Goal: Information Seeking & Learning: Learn about a topic

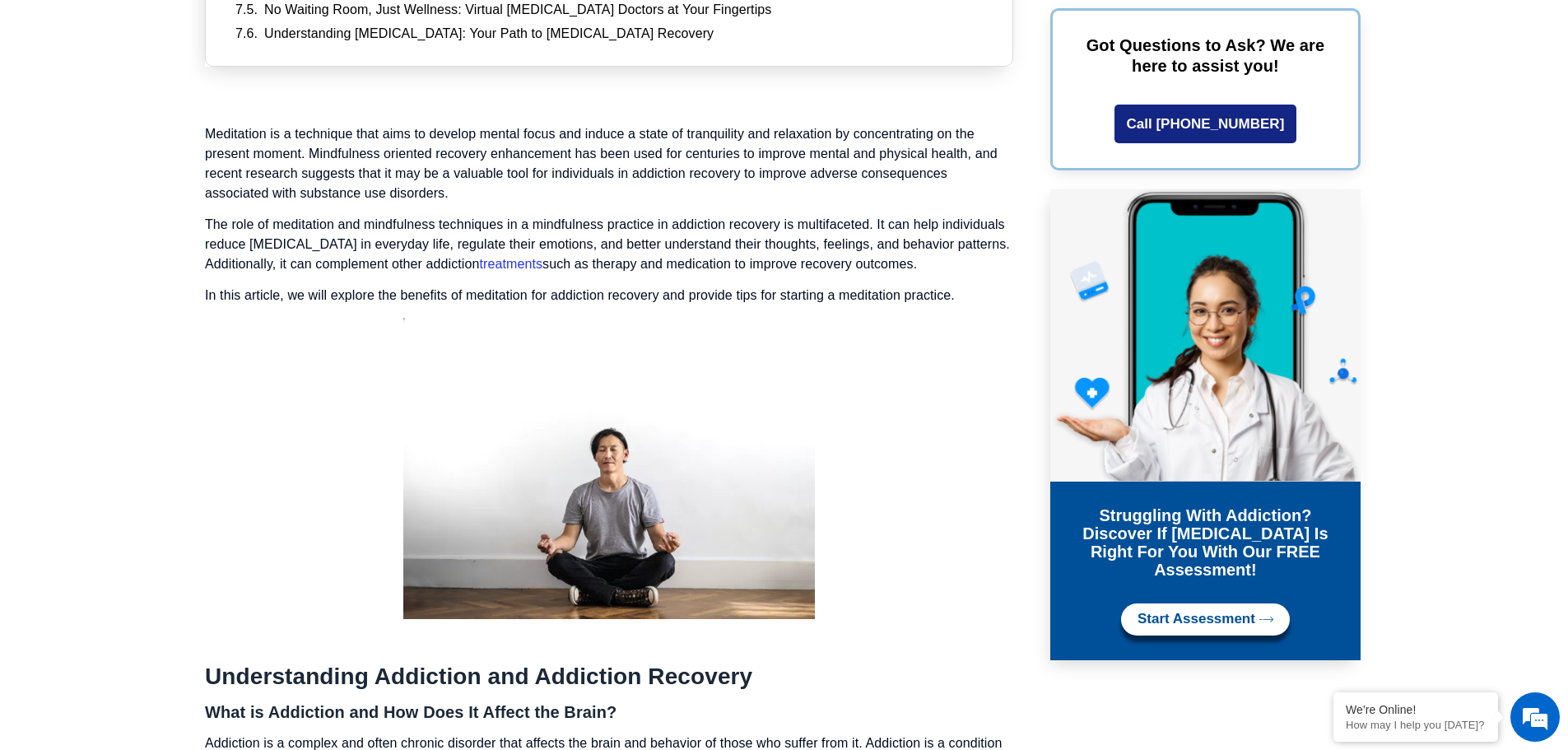
scroll to position [1133, 0]
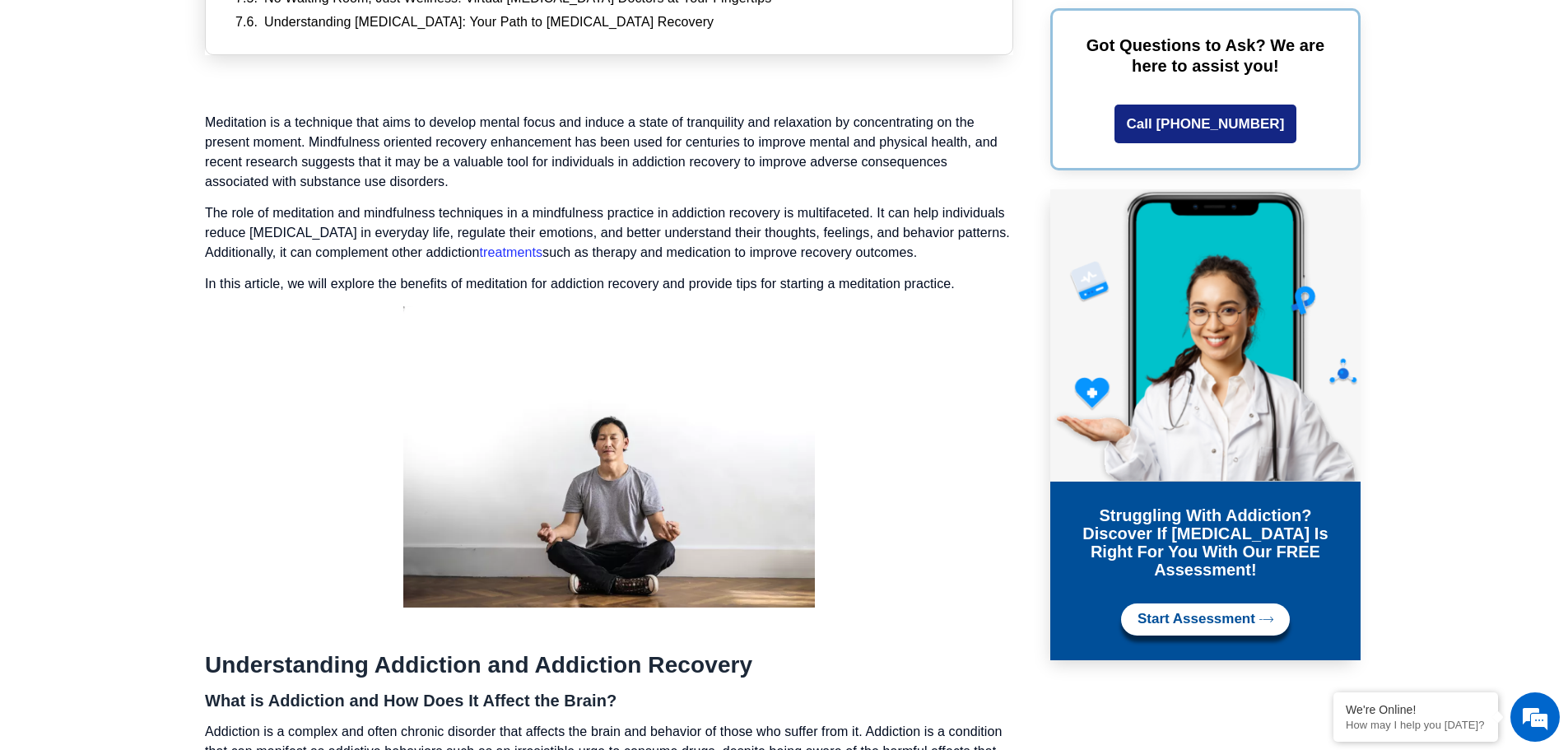
drag, startPoint x: 205, startPoint y: 123, endPoint x: 1027, endPoint y: 255, distance: 832.5
copy div "Meditation is a technique that aims to develop mental focus and induce a state …"
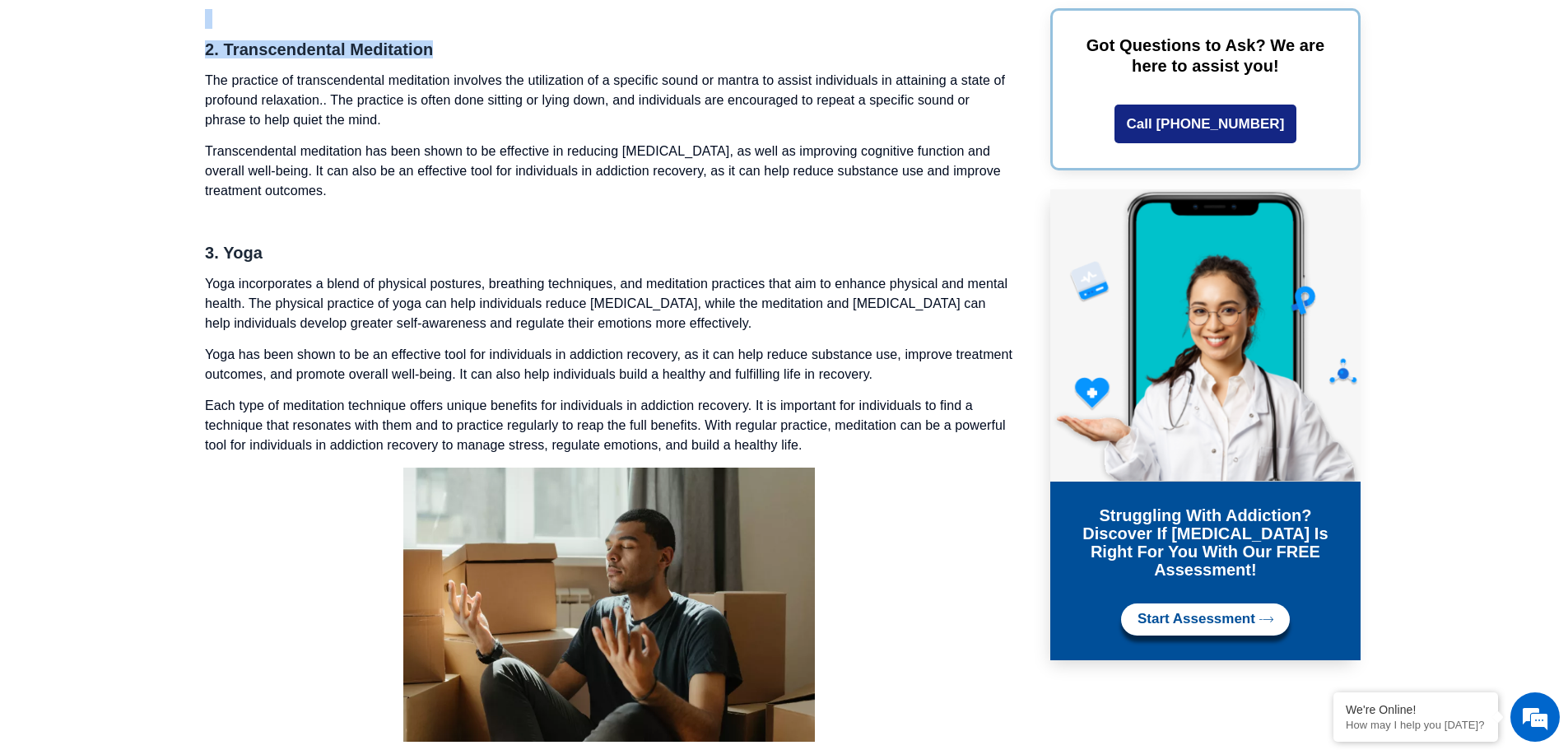
scroll to position [4061, 0]
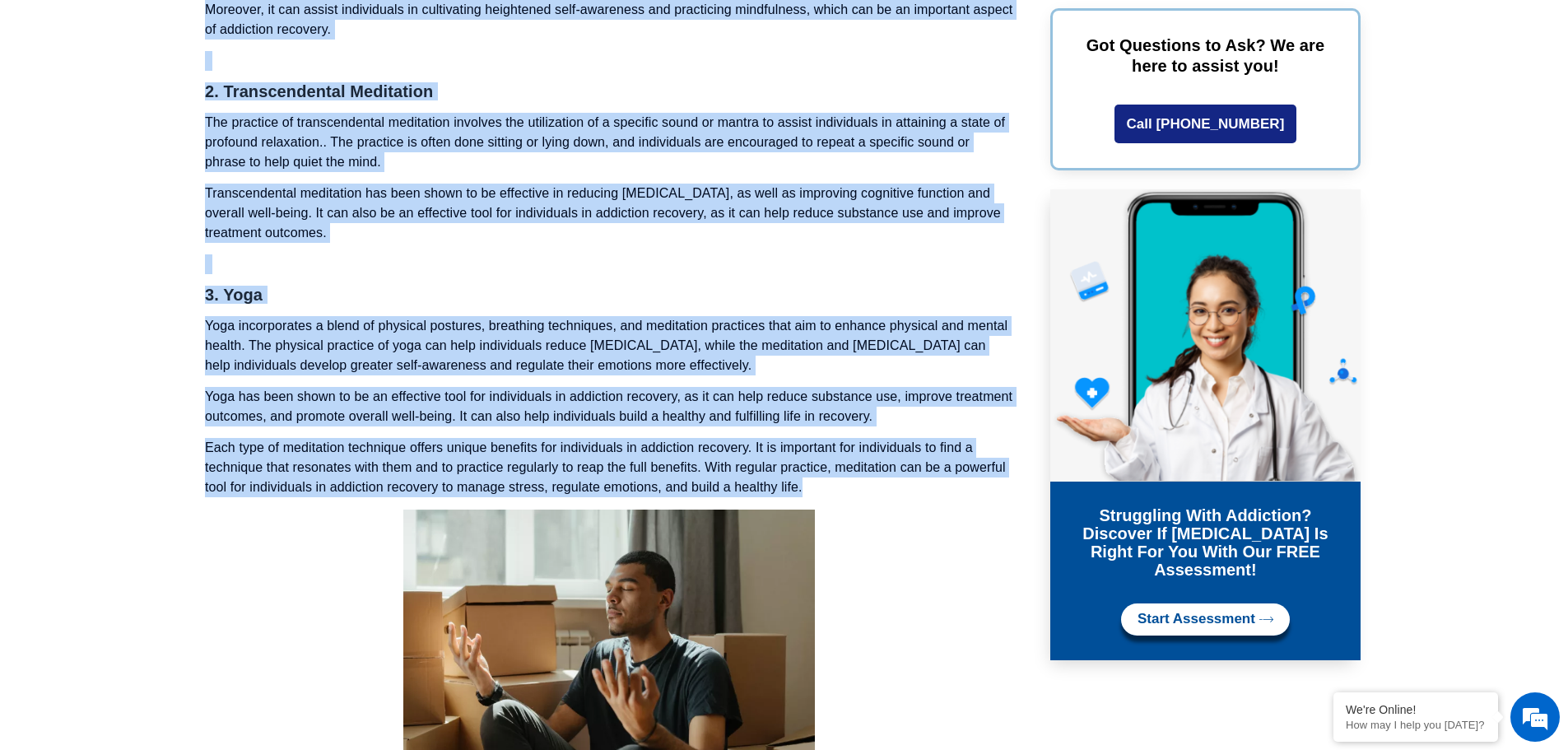
drag, startPoint x: 206, startPoint y: 33, endPoint x: 917, endPoint y: 473, distance: 836.1
click at [917, 473] on div "Meditation is a technique that aims to develop mental focus and induce a state …" at bounding box center [609, 429] width 808 height 6488
copy div "Loremipsumdol Sitametco adi Elitseddo Eiusmodt Inci ut Laboreetd mag Ali Enim A…"
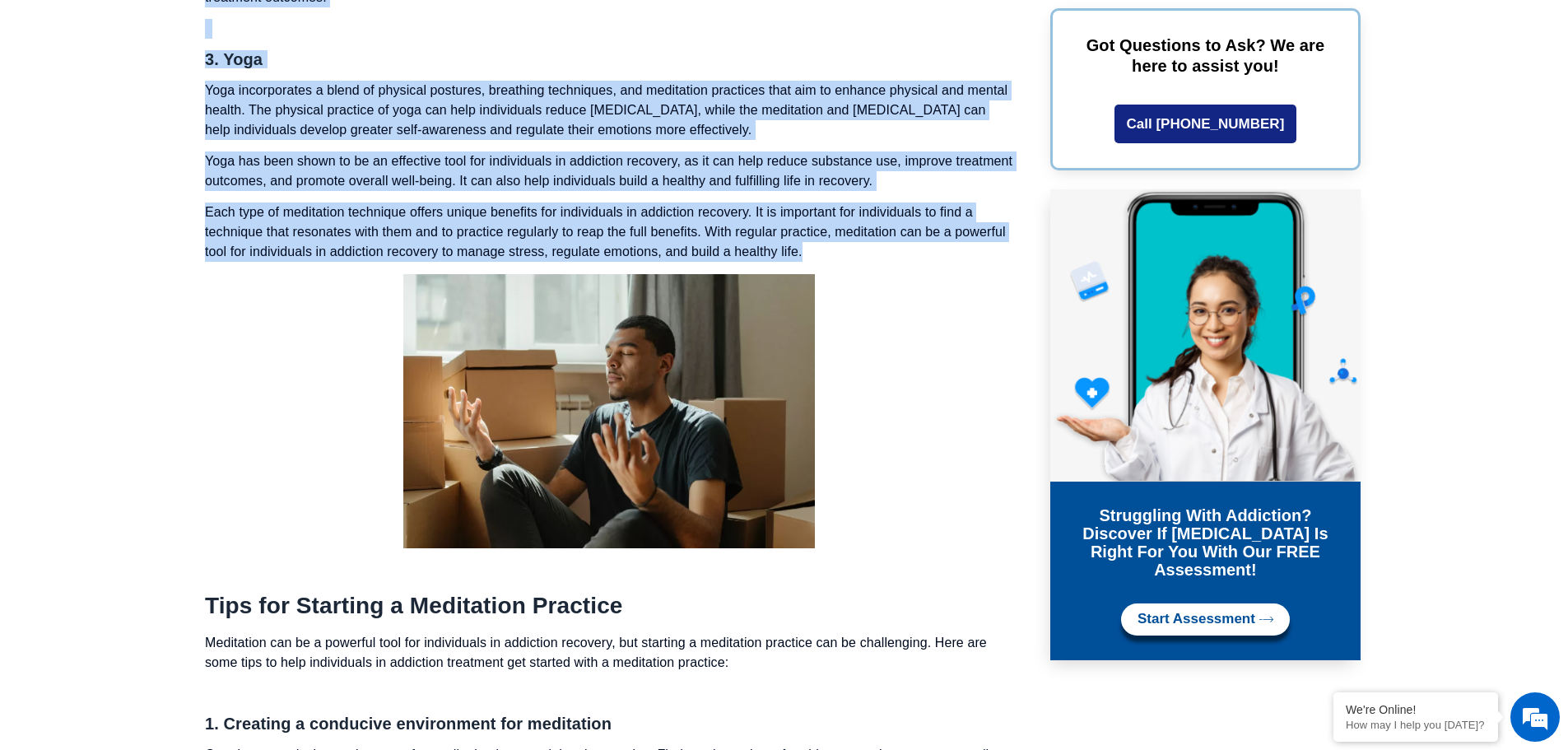
scroll to position [4341, 0]
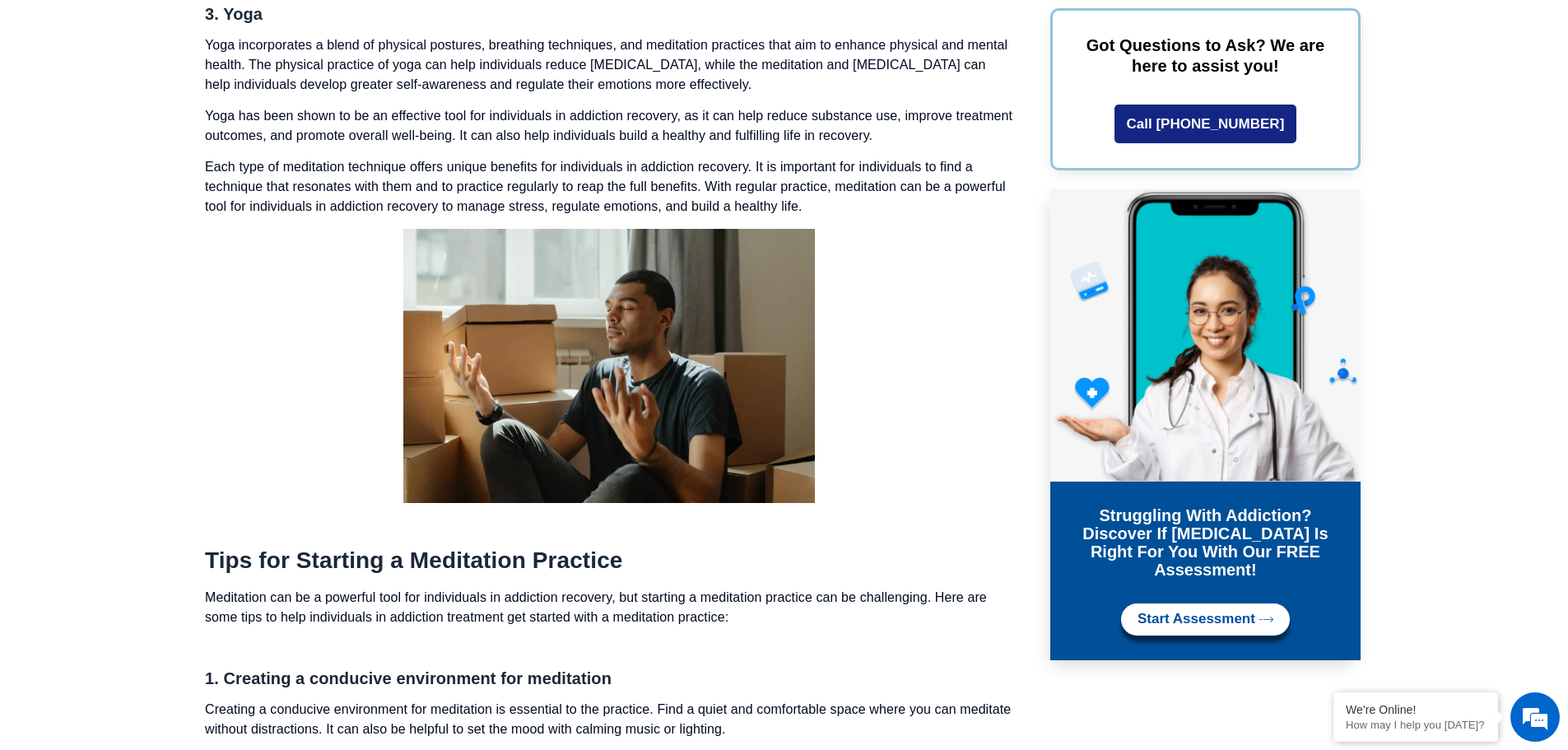
click at [965, 391] on p at bounding box center [609, 366] width 808 height 274
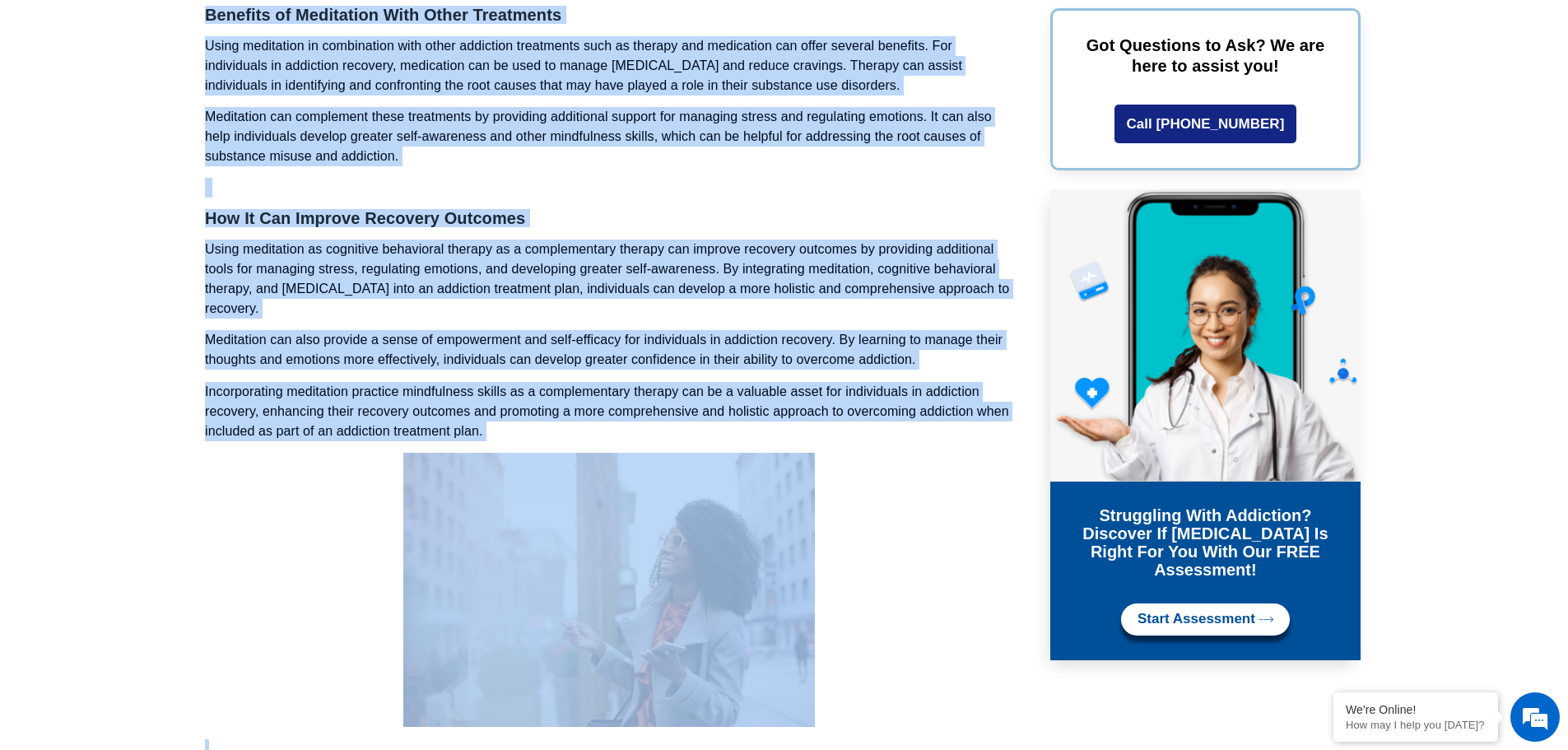
scroll to position [6351, 0]
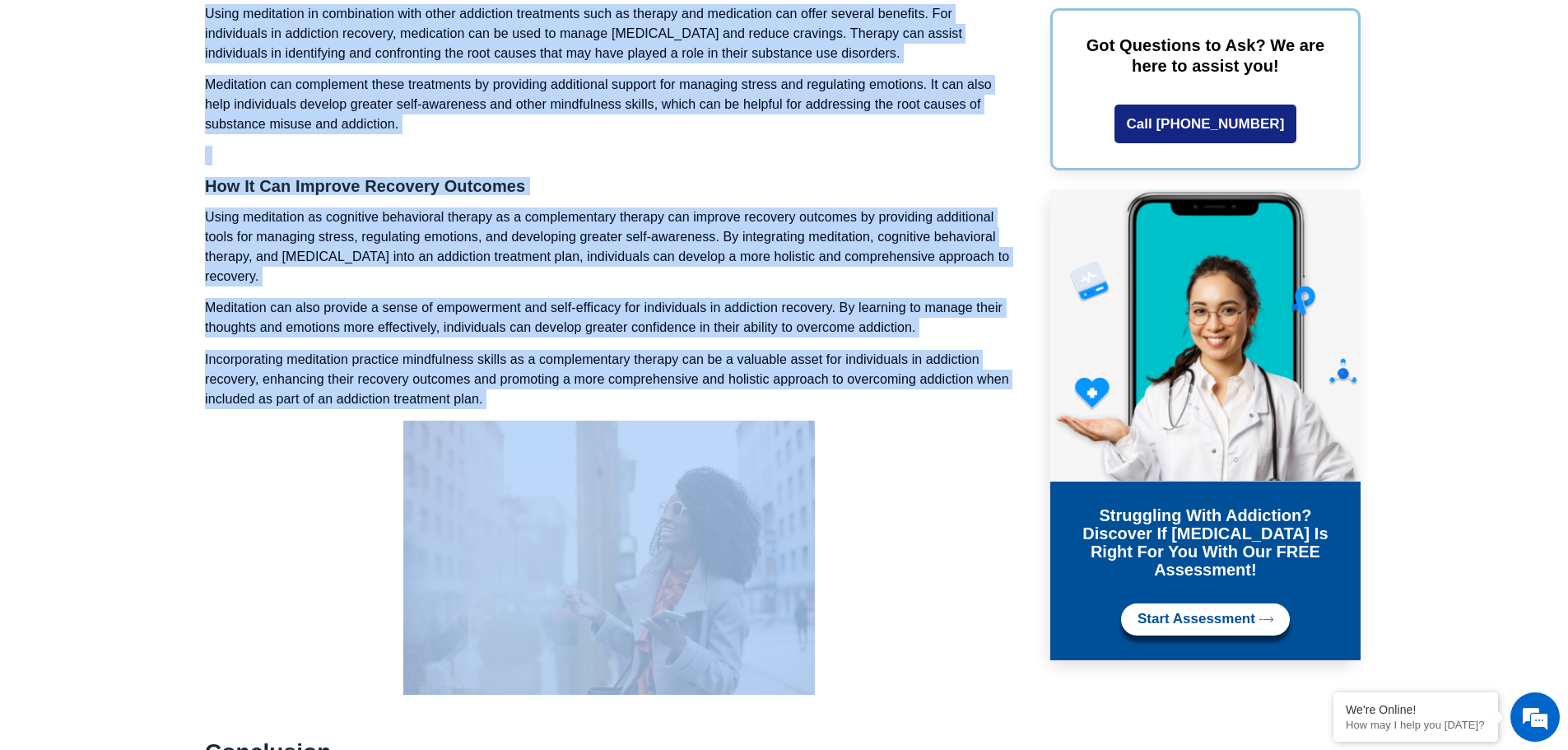
drag, startPoint x: 206, startPoint y: 93, endPoint x: 892, endPoint y: 393, distance: 748.7
copy div "Tips for Starting a Meditation Practice Meditation can be a powerful tool for i…"
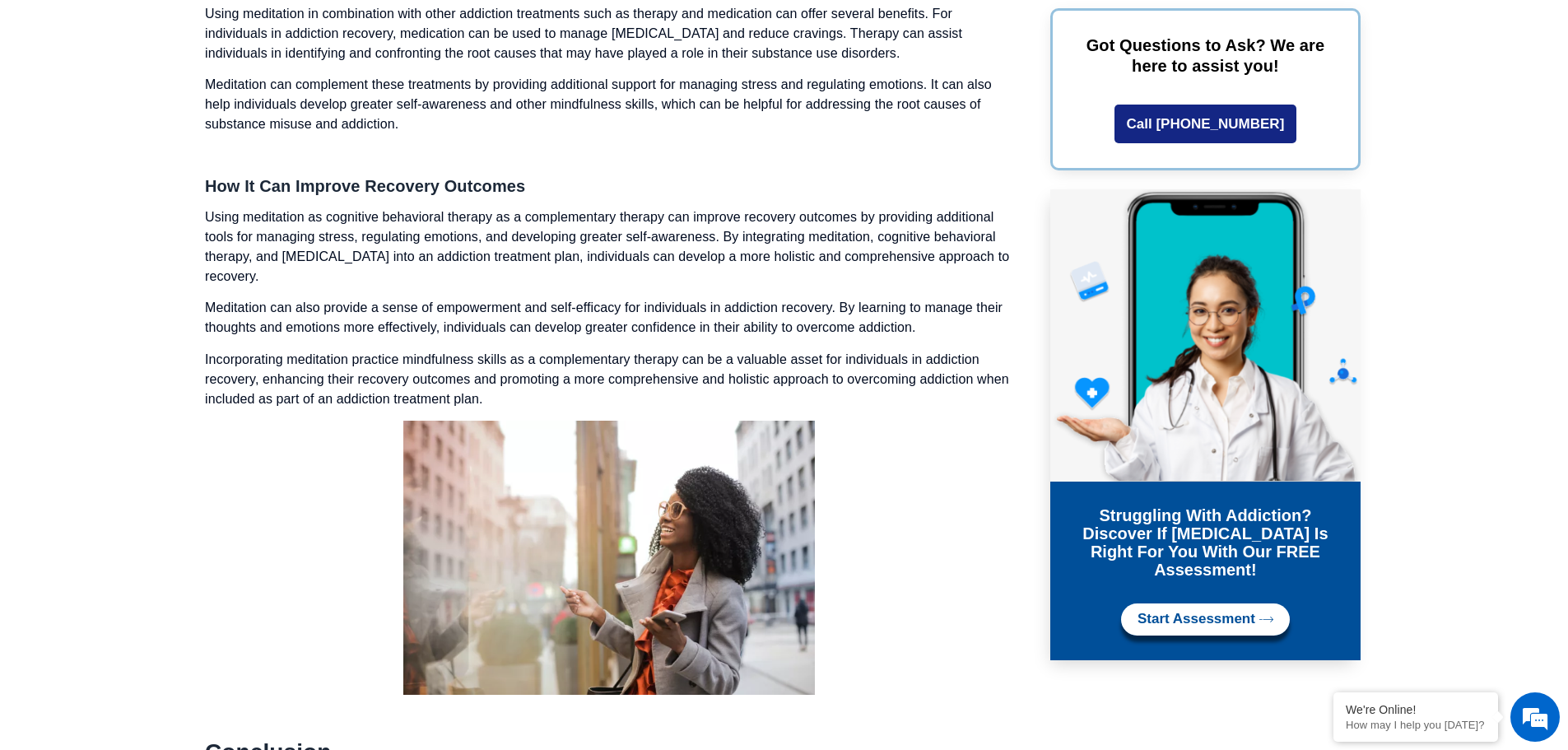
click at [882, 466] on p at bounding box center [609, 557] width 808 height 274
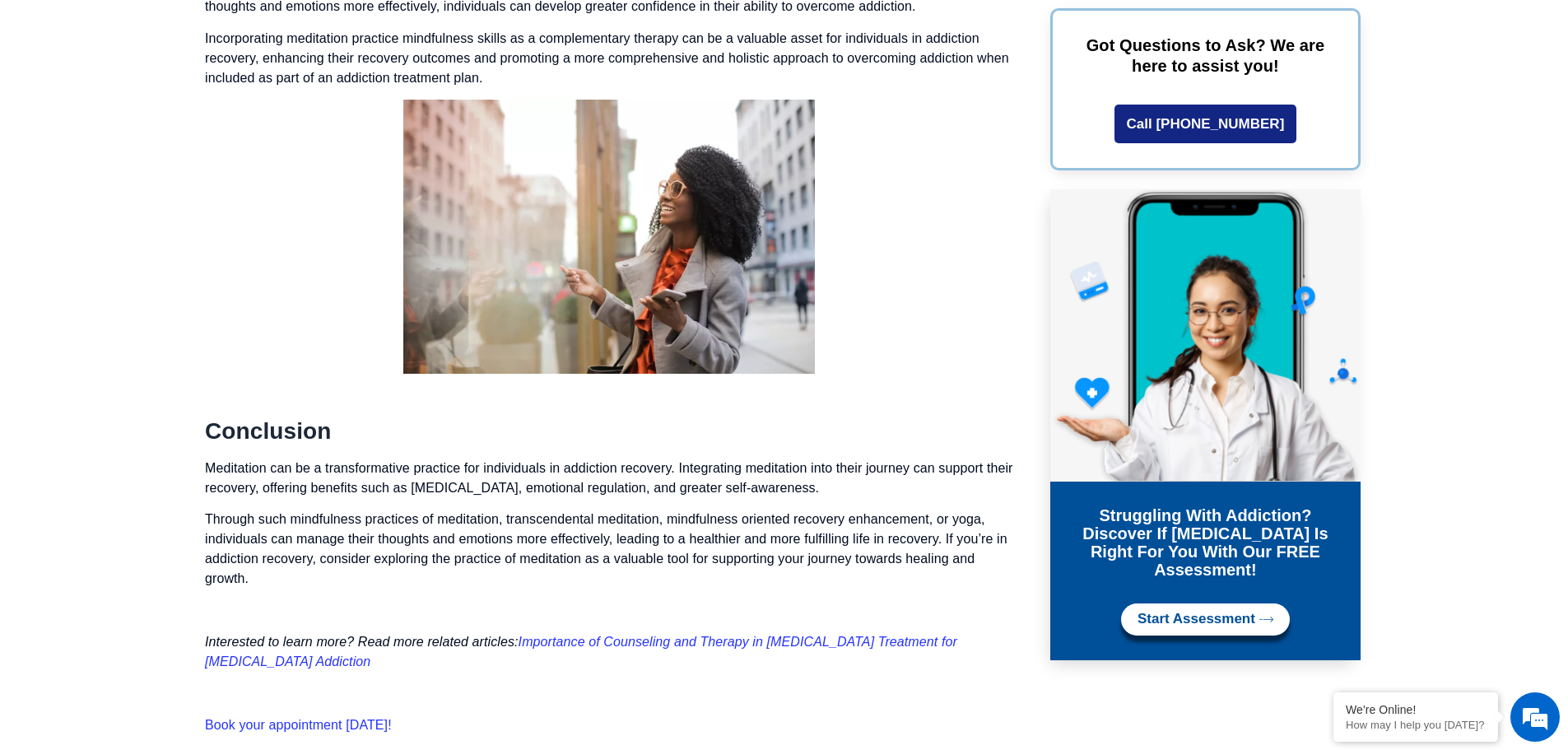
scroll to position [6738, 0]
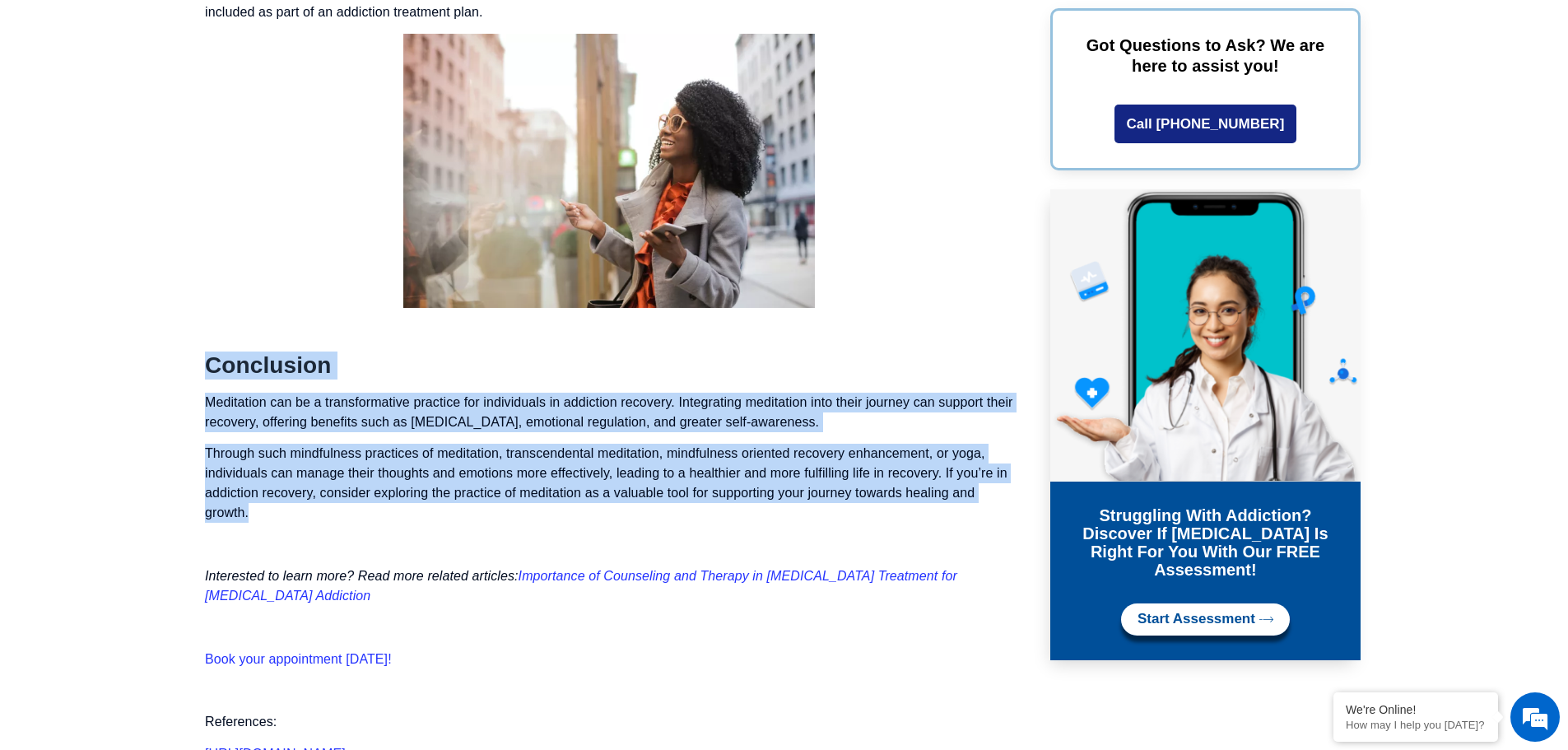
drag, startPoint x: 205, startPoint y: 343, endPoint x: 1018, endPoint y: 492, distance: 826.5
copy div "Conclusion Meditation can be a transformative practice for individuals in addic…"
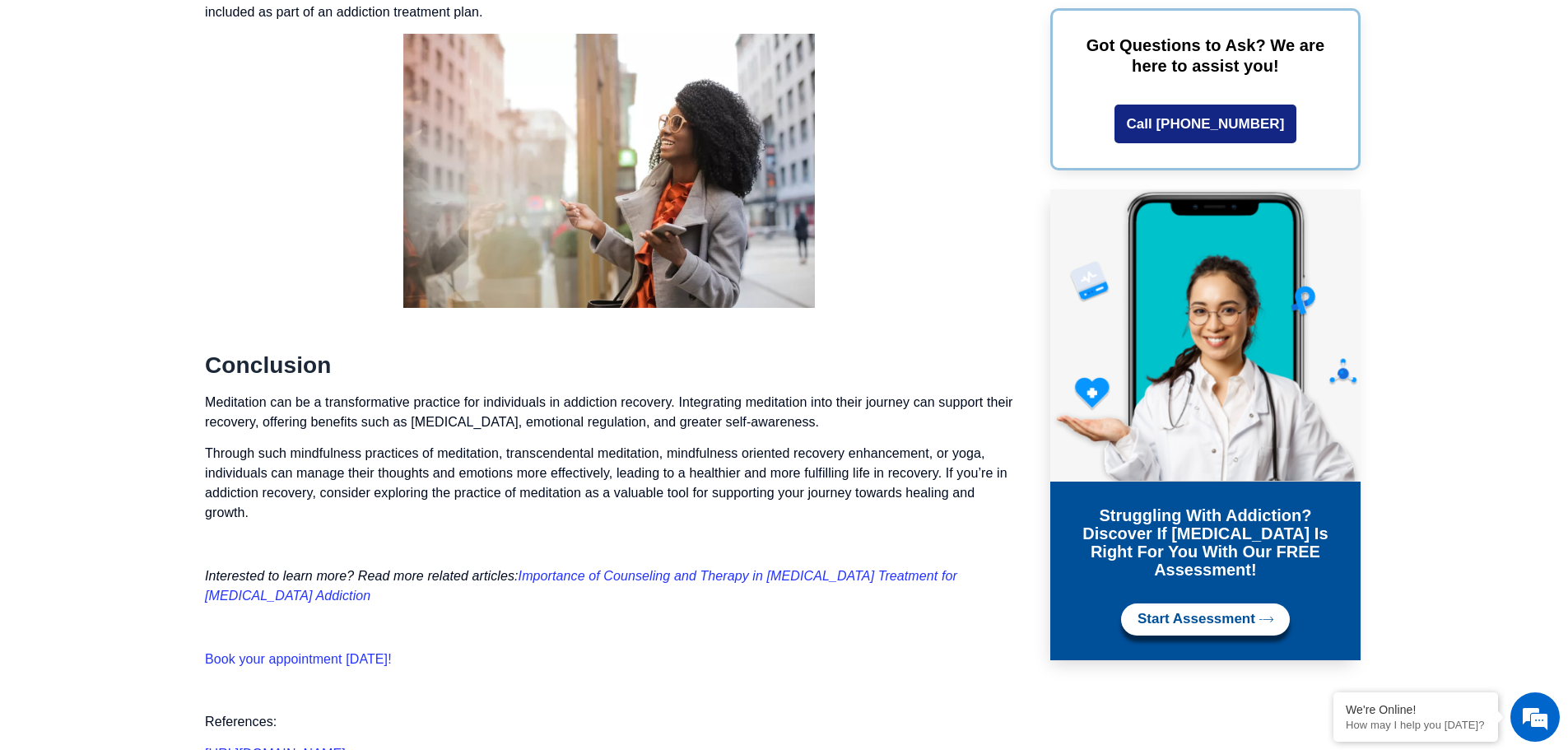
click at [448, 650] on p "Book your appointment [DATE]!" at bounding box center [609, 659] width 808 height 20
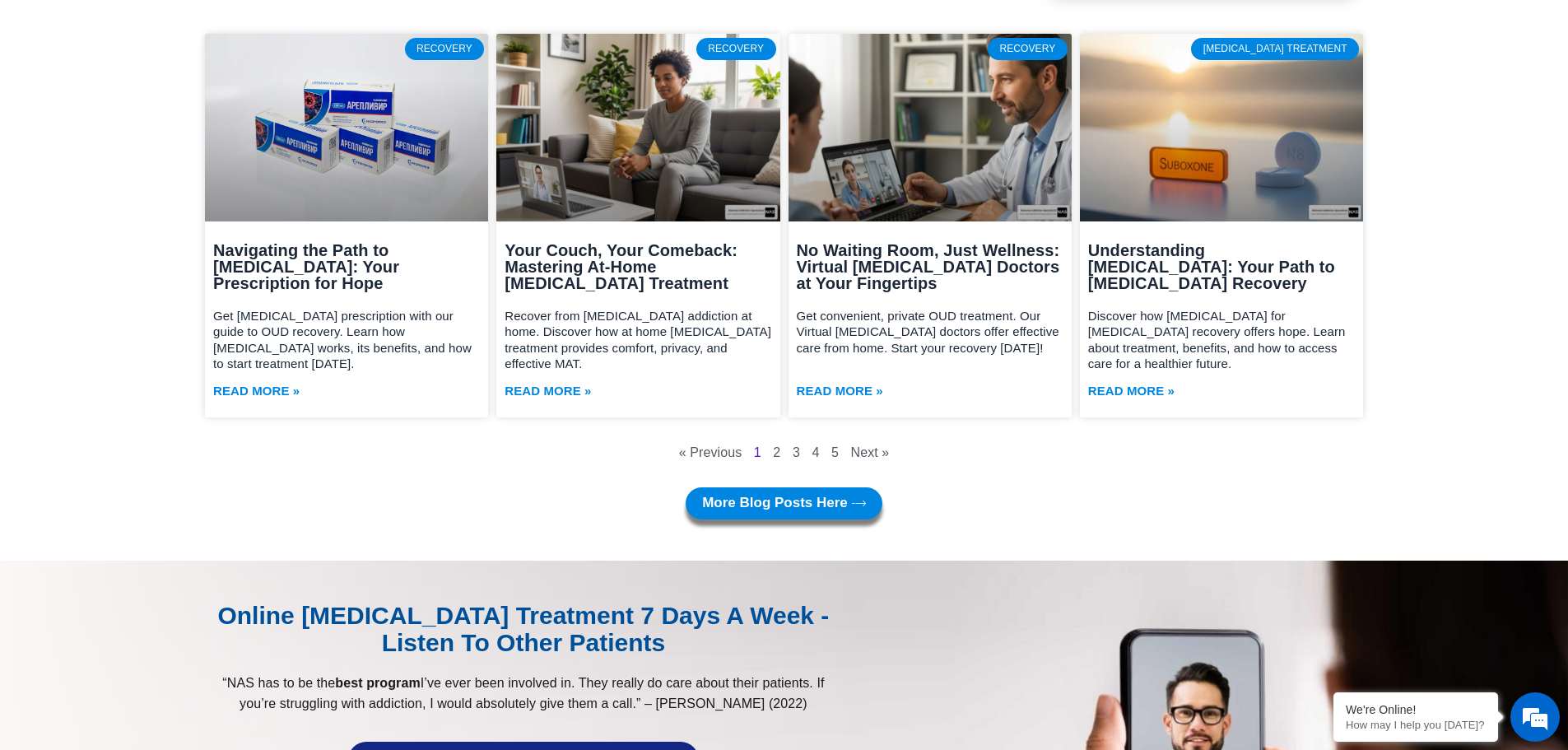
scroll to position [7590, 0]
